Goal: Find contact information: Find contact information

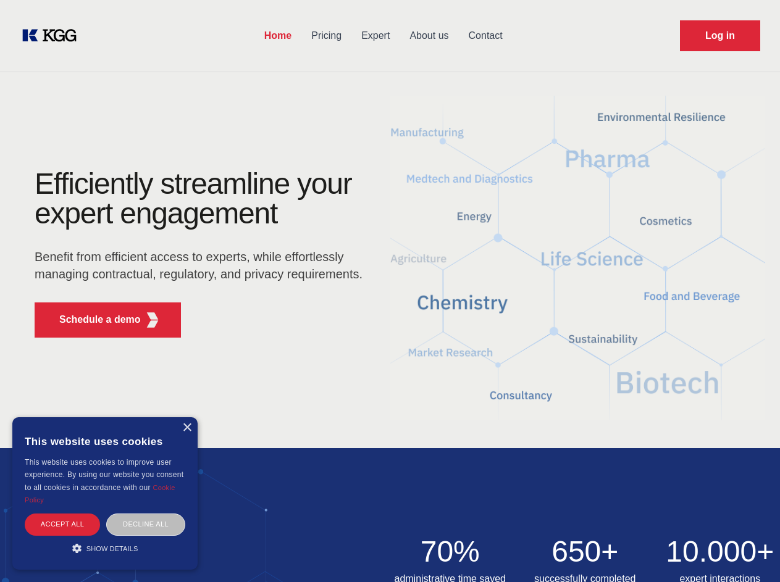
click at [390, 291] on div "Efficiently streamline your expert engagement Benefit from efficient access to …" at bounding box center [202, 258] width 375 height 178
click at [93, 320] on p "Schedule a demo" at bounding box center [99, 319] width 81 height 15
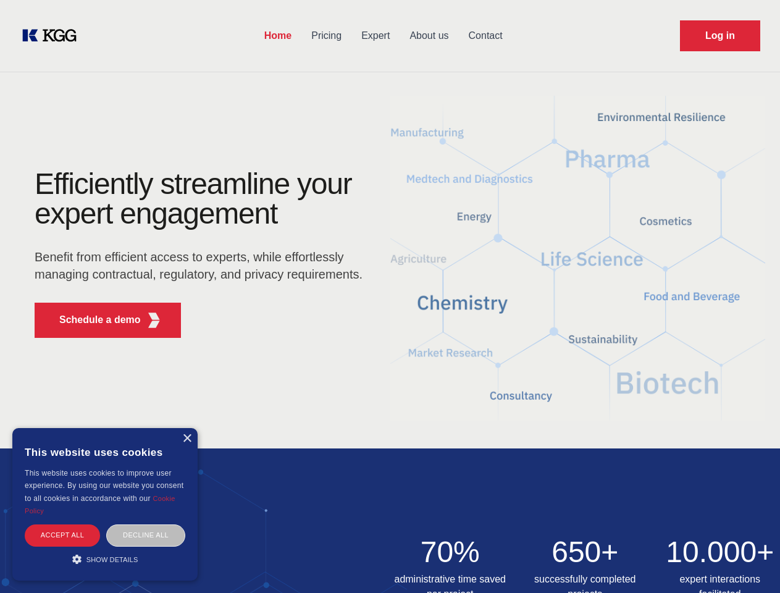
click at [186, 428] on div "× This website uses cookies This website uses cookies to improve user experienc…" at bounding box center [104, 504] width 185 height 152
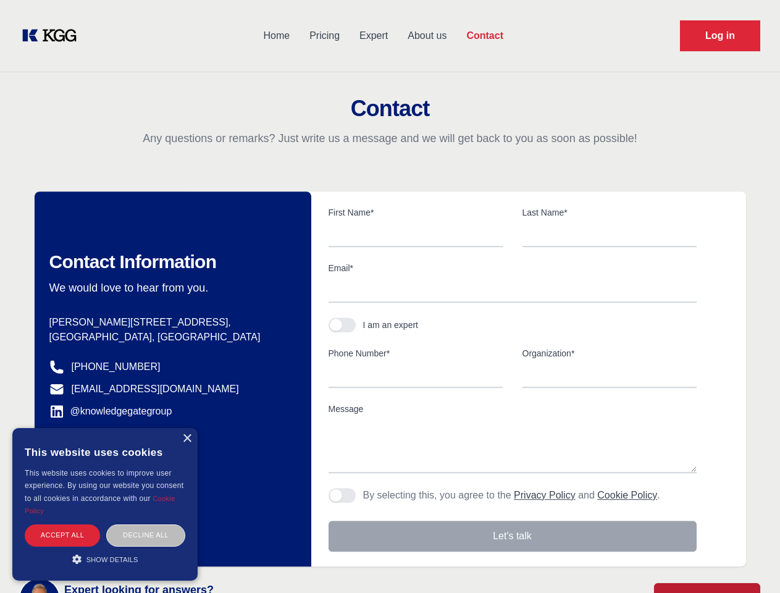
click at [62, 524] on div "Accept all" at bounding box center [62, 535] width 75 height 22
click at [146, 524] on div "Decline all" at bounding box center [145, 535] width 79 height 22
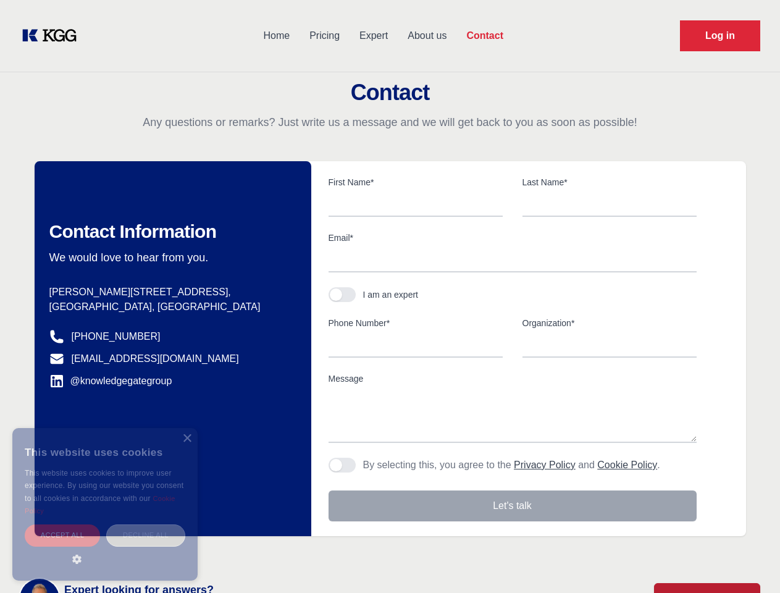
click at [105, 548] on main "Contact Any questions or remarks? Just write us a message and we will get back …" at bounding box center [390, 321] width 780 height 643
